Goal: Task Accomplishment & Management: Manage account settings

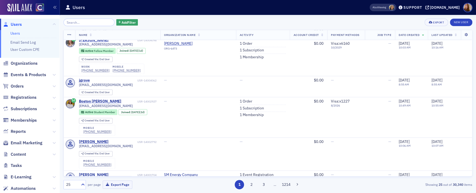
scroll to position [35, 0]
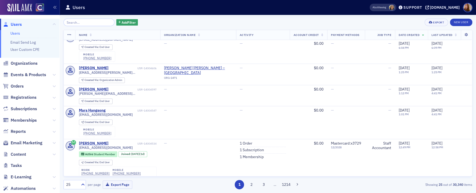
click at [201, 22] on div "Add Filter Export New User" at bounding box center [267, 22] width 409 height 7
click at [77, 19] on input "search" at bounding box center [88, 22] width 51 height 7
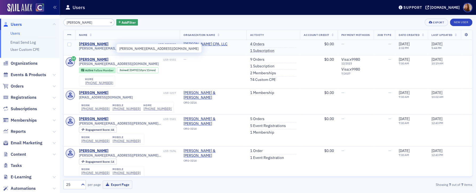
click at [95, 49] on span "[PERSON_NAME][EMAIL_ADDRESS][DOMAIN_NAME]" at bounding box center [119, 48] width 80 height 4
copy div "[PERSON_NAME][EMAIL_ADDRESS][DOMAIN_NAME]"
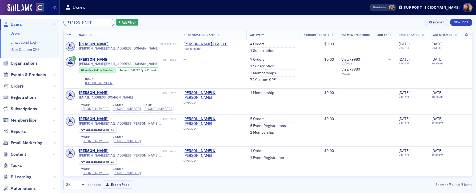
click at [78, 22] on input "[PERSON_NAME]" at bounding box center [88, 22] width 51 height 7
paste input "[PERSON_NAME][EMAIL_ADDRESS][DOMAIN_NAME]"
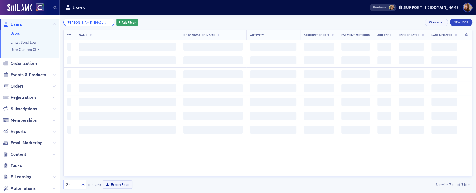
scroll to position [0, 5]
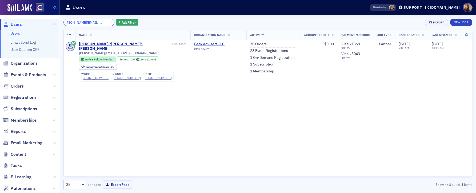
type input "[PERSON_NAME][EMAIL_ADDRESS][DOMAIN_NAME]"
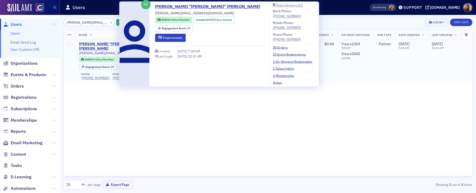
click at [107, 44] on div "[PERSON_NAME] "[PERSON_NAME]" [PERSON_NAME]" at bounding box center [125, 46] width 92 height 9
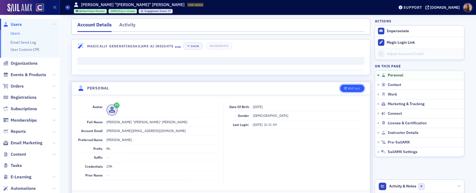
click at [353, 90] on div "Edit All" at bounding box center [354, 88] width 12 height 3
select select "US"
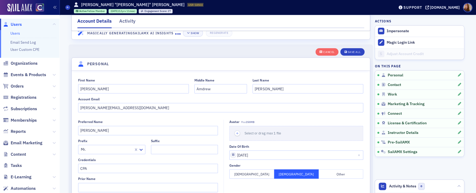
scroll to position [62, 0]
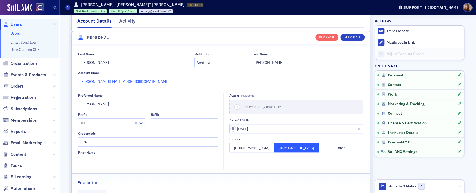
click at [136, 84] on input "[PERSON_NAME][EMAIL_ADDRESS][DOMAIN_NAME]" at bounding box center [220, 81] width 285 height 9
paste input "[PERSON_NAME][DOMAIN_NAME][EMAIL_ADDRESS][PERSON_NAME][DOMAIN_NAME]"
drag, startPoint x: 189, startPoint y: 80, endPoint x: 70, endPoint y: 79, distance: 119.2
click at [72, 79] on div "First Name [PERSON_NAME] Middle Name [PERSON_NAME] Last Name [PERSON_NAME] Acco…" at bounding box center [221, 69] width 298 height 34
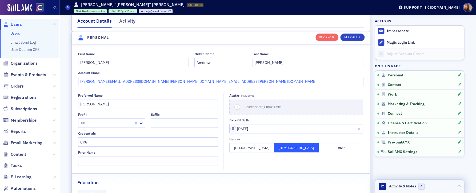
type input "[PERSON_NAME][EMAIL_ADDRESS][DOMAIN_NAME] [PERSON_NAME][DOMAIN_NAME][EMAIL_ADDR…"
click at [431, 186] on header "Activity & Notes 0" at bounding box center [419, 186] width 89 height 13
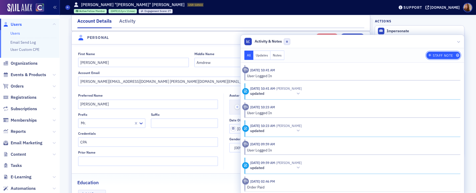
click at [435, 57] on div "Staff Note" at bounding box center [443, 55] width 20 height 3
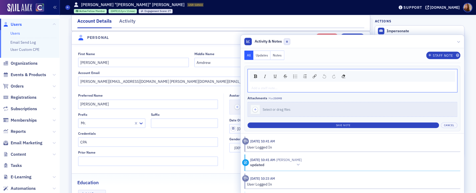
click at [271, 87] on div "rdw-editor" at bounding box center [353, 88] width 202 height 5
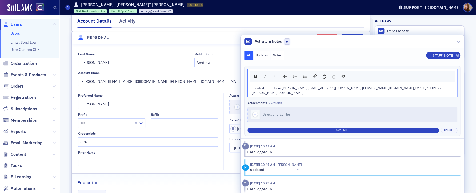
click at [322, 88] on span "updated email from [PERSON_NAME][EMAIL_ADDRESS][DOMAIN_NAME] [PERSON_NAME][DOMA…" at bounding box center [347, 90] width 190 height 9
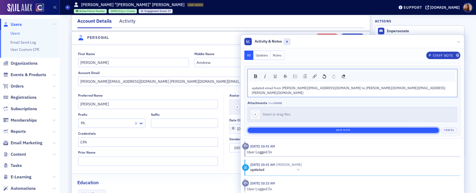
click at [327, 128] on button "Save Note" at bounding box center [342, 131] width 191 height 6
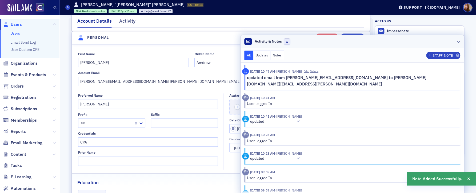
click at [426, 39] on header "Activity & Notes 1" at bounding box center [351, 41] width 223 height 13
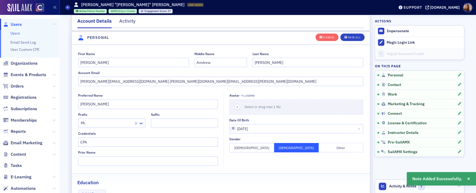
click at [138, 87] on fieldset "First Name [PERSON_NAME] Middle Name [PERSON_NAME] Last Name [PERSON_NAME] Acco…" at bounding box center [221, 68] width 298 height 44
drag, startPoint x: 125, startPoint y: 81, endPoint x: 68, endPoint y: 82, distance: 56.8
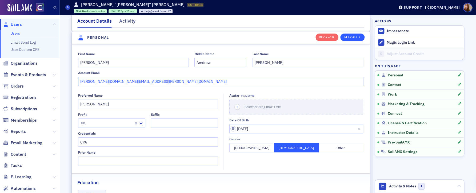
type input "[PERSON_NAME][DOMAIN_NAME][EMAIL_ADDRESS][PERSON_NAME][DOMAIN_NAME]"
click at [356, 39] on div "Save All" at bounding box center [354, 37] width 13 height 3
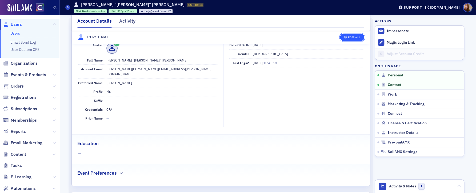
click at [348, 36] on div "Edit All" at bounding box center [354, 37] width 12 height 3
select select "US"
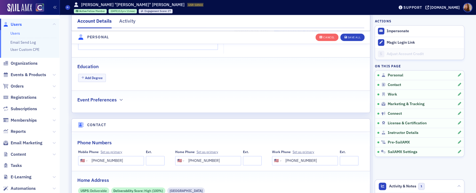
scroll to position [181, 0]
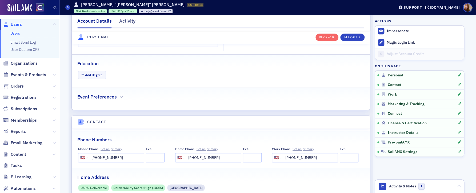
click at [300, 158] on input "[PHONE_NUMBER]" at bounding box center [308, 157] width 53 height 9
paste input "725-1805"
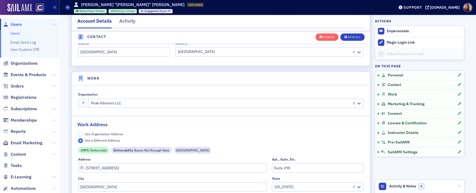
scroll to position [392, 0]
type input "[PHONE_NUMBER]"
click at [113, 169] on input "[STREET_ADDRESS]" at bounding box center [172, 167] width 188 height 9
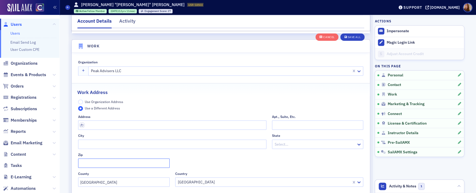
scroll to position [425, 0]
click at [99, 183] on input "[GEOGRAPHIC_DATA]" at bounding box center [123, 181] width 91 height 9
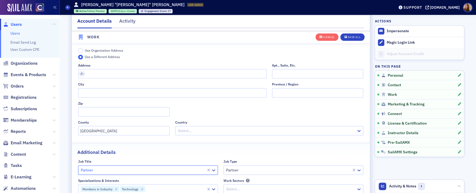
scroll to position [474, 0]
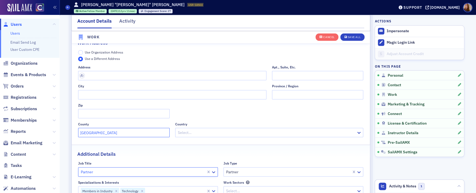
click at [96, 135] on input "[GEOGRAPHIC_DATA]" at bounding box center [123, 132] width 91 height 9
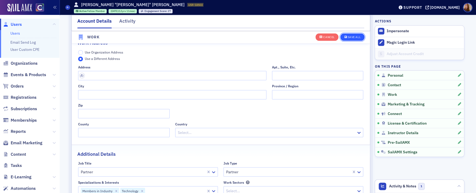
click at [357, 38] on div "Save All" at bounding box center [354, 37] width 13 height 3
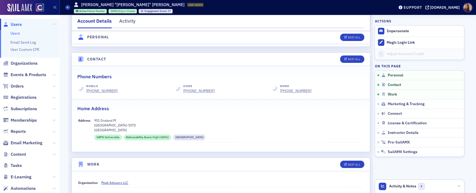
scroll to position [41, 0]
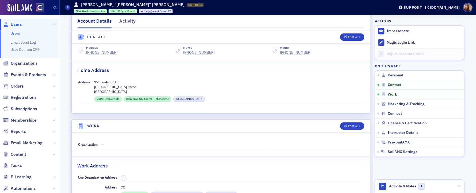
scroll to position [309, 0]
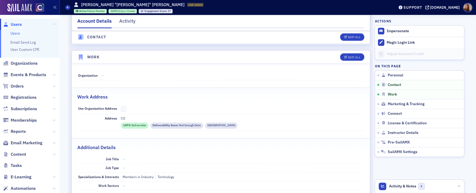
click at [19, 33] on link "Users" at bounding box center [15, 33] width 10 height 5
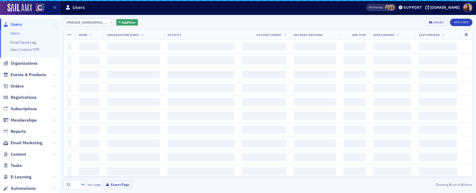
scroll to position [0, 5]
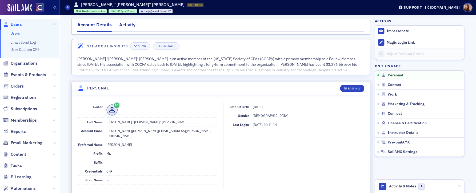
click at [125, 24] on div "Activity" at bounding box center [127, 26] width 16 height 10
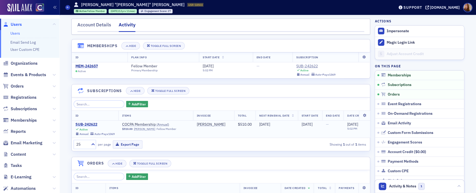
click at [92, 124] on div "SUB-242622" at bounding box center [94, 124] width 39 height 5
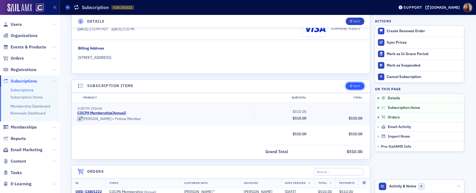
click at [356, 87] on div "Edit" at bounding box center [357, 86] width 7 height 3
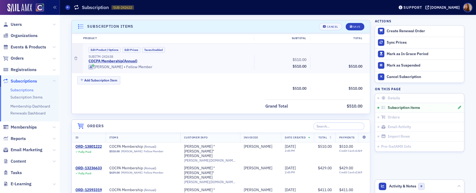
scroll to position [138, 0]
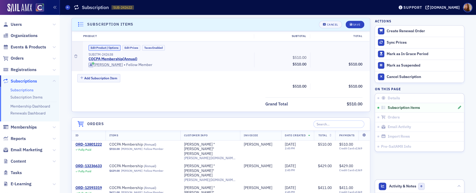
click at [102, 49] on button "Edit Product / Options" at bounding box center [105, 48] width 32 height 6
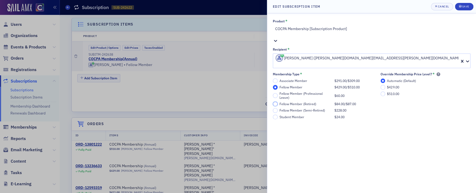
click at [274, 102] on input "Fellow Member (Retired) $84.00 / $87.00" at bounding box center [275, 104] width 5 height 5
click at [463, 7] on div "Save" at bounding box center [465, 6] width 7 height 3
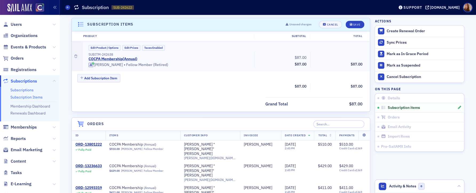
click at [34, 97] on link "Subscription Items" at bounding box center [26, 97] width 32 height 5
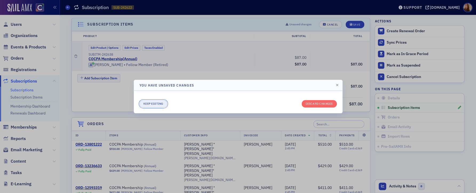
click at [158, 103] on button "Keep editing" at bounding box center [153, 103] width 28 height 7
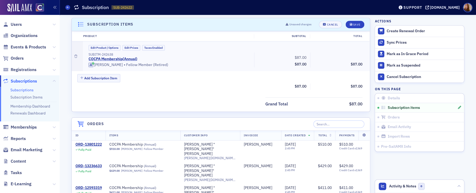
scroll to position [67, 0]
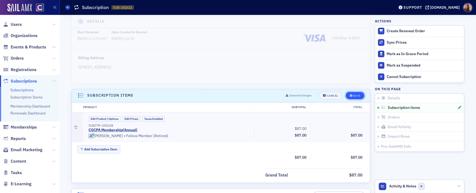
click at [350, 97] on button "Save" at bounding box center [355, 95] width 18 height 7
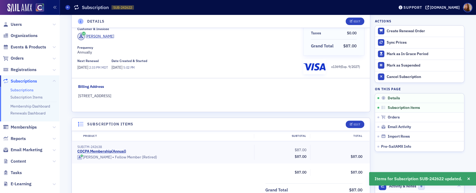
scroll to position [0, 0]
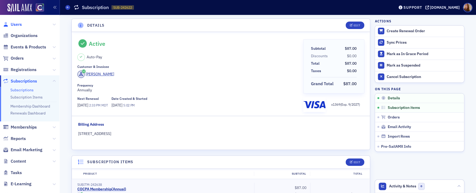
click at [18, 24] on span "Users" at bounding box center [16, 25] width 11 height 6
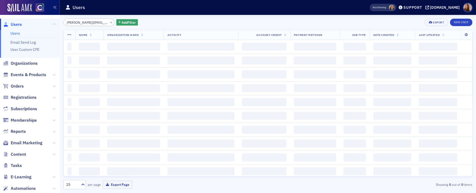
scroll to position [0, 5]
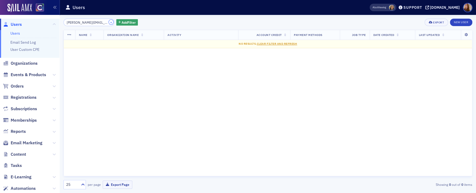
click at [109, 24] on button "×" at bounding box center [111, 22] width 5 height 5
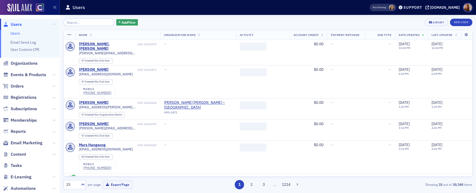
click at [202, 19] on div "Add Filter Export New User" at bounding box center [267, 22] width 409 height 7
